Goal: Information Seeking & Learning: Understand process/instructions

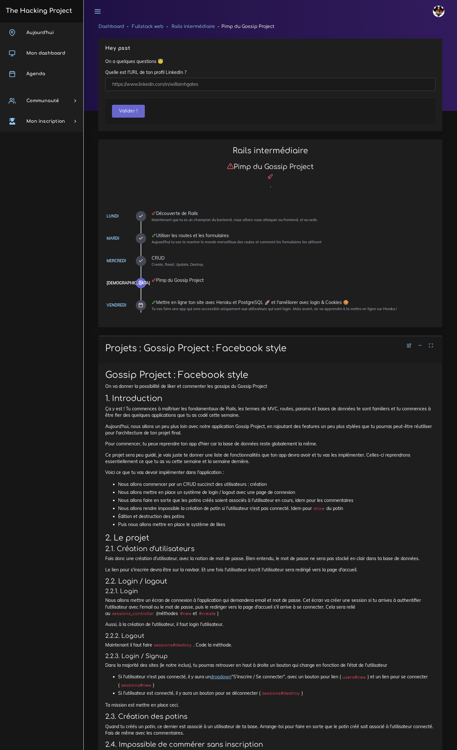
scroll to position [1458, 0]
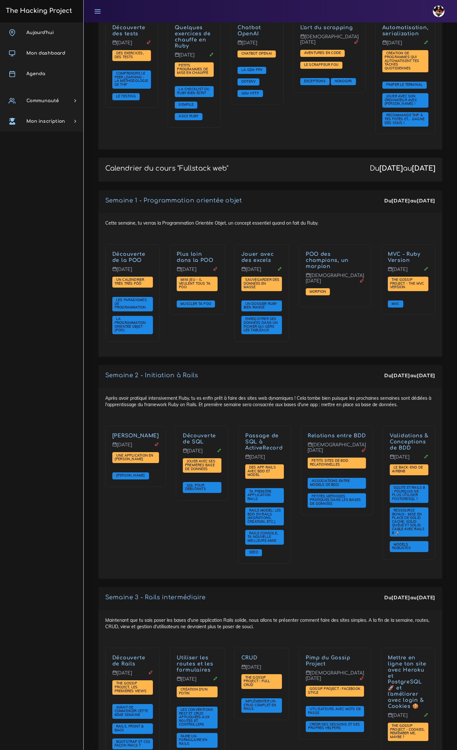
scroll to position [814, 0]
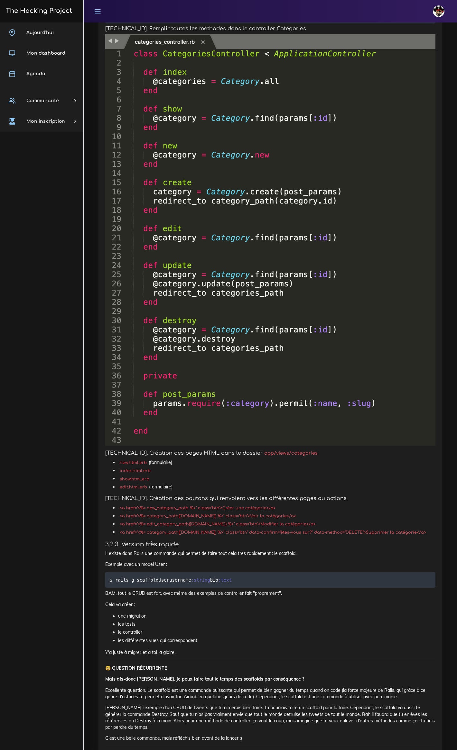
scroll to position [3357, 0]
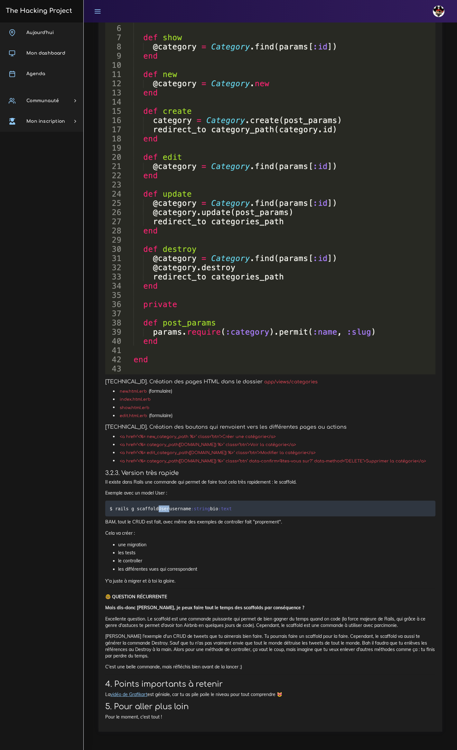
drag, startPoint x: 156, startPoint y: 510, endPoint x: 167, endPoint y: 511, distance: 10.3
click at [167, 511] on code "$ rails g scaffold User username :string bio :text" at bounding box center [172, 508] width 124 height 7
click at [159, 508] on span "User" at bounding box center [164, 508] width 11 height 5
drag, startPoint x: 156, startPoint y: 509, endPoint x: 166, endPoint y: 509, distance: 10.0
click at [166, 509] on code "$ rails g scaffold User username :string bio :text" at bounding box center [172, 508] width 124 height 7
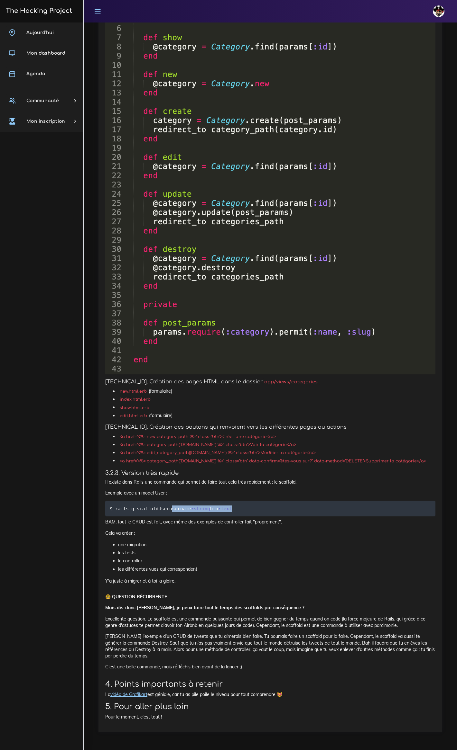
drag, startPoint x: 168, startPoint y: 509, endPoint x: 233, endPoint y: 511, distance: 64.3
click at [233, 511] on pre "$ rails g scaffold User username :string bio :text" at bounding box center [270, 509] width 330 height 16
click at [244, 507] on pre "$ rails g scaffold User username :string bio :text" at bounding box center [270, 509] width 330 height 16
